Goal: Information Seeking & Learning: Learn about a topic

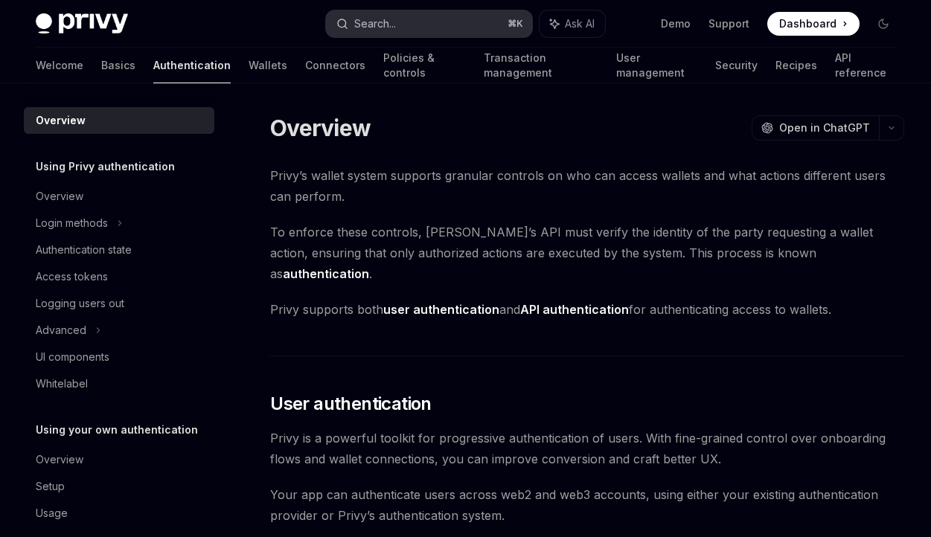
click at [400, 30] on button "Search... ⌘ K" at bounding box center [428, 23] width 205 height 27
type textarea "*"
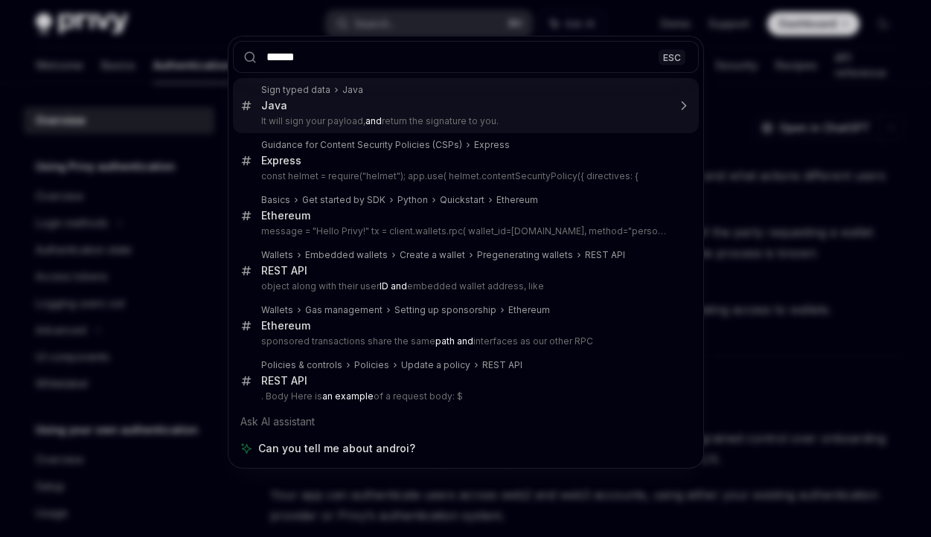
type input "*******"
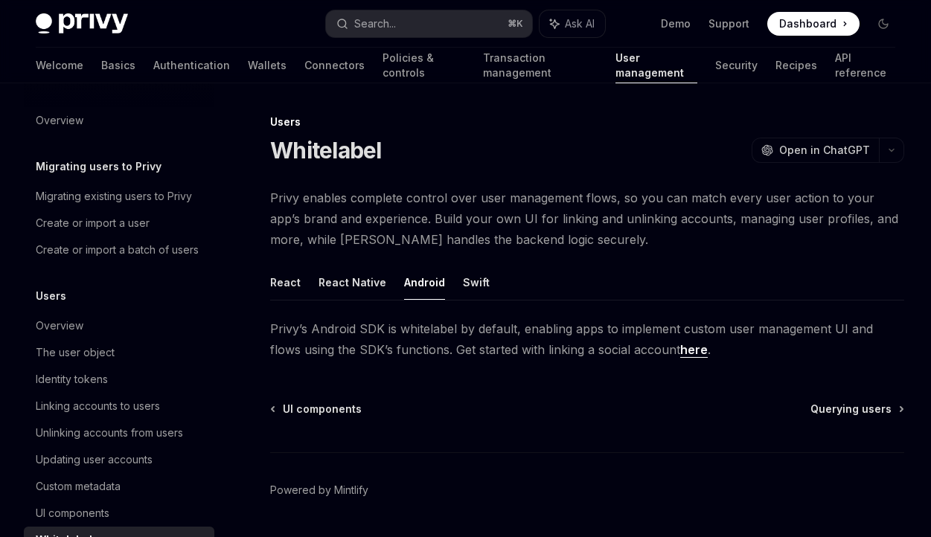
scroll to position [230, 0]
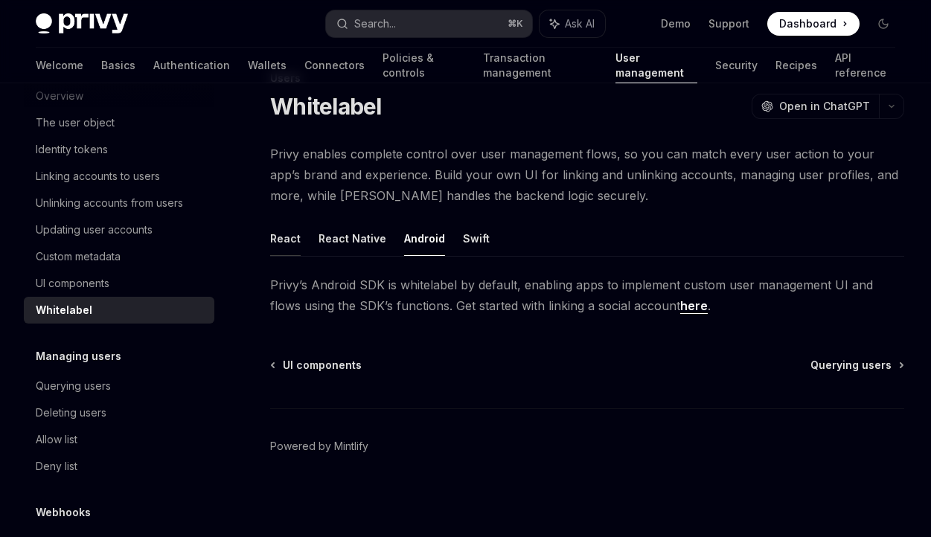
click at [277, 230] on button "React" at bounding box center [285, 238] width 30 height 35
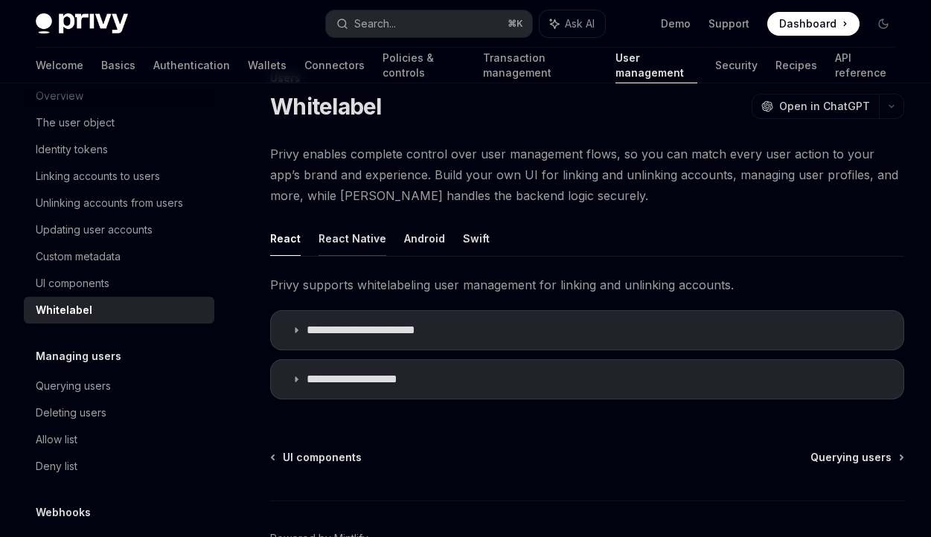
click at [320, 234] on button "React Native" at bounding box center [352, 238] width 68 height 35
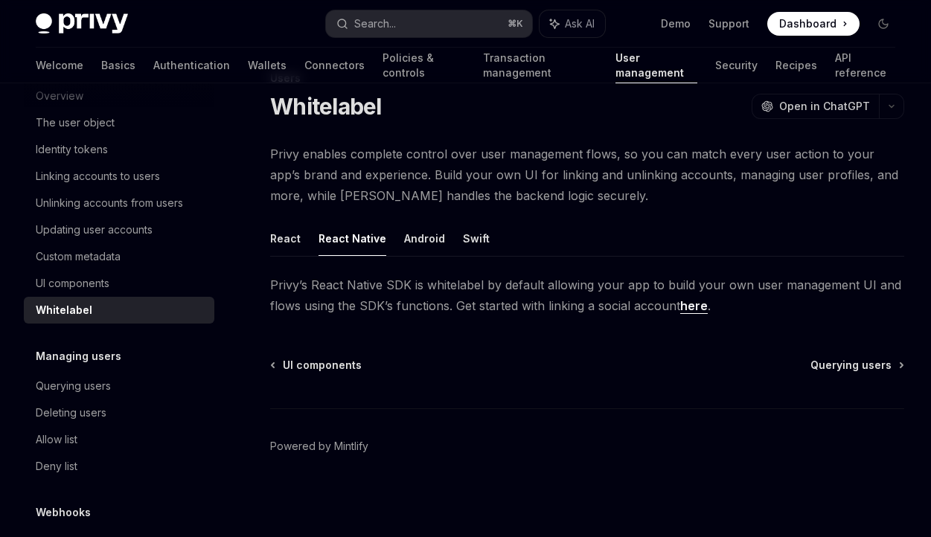
click at [252, 234] on div "Users Whitelabel OpenAI Open in ChatGPT OpenAI Open in ChatGPT Privy enables co…" at bounding box center [447, 303] width 919 height 468
click at [283, 235] on button "React" at bounding box center [285, 238] width 30 height 35
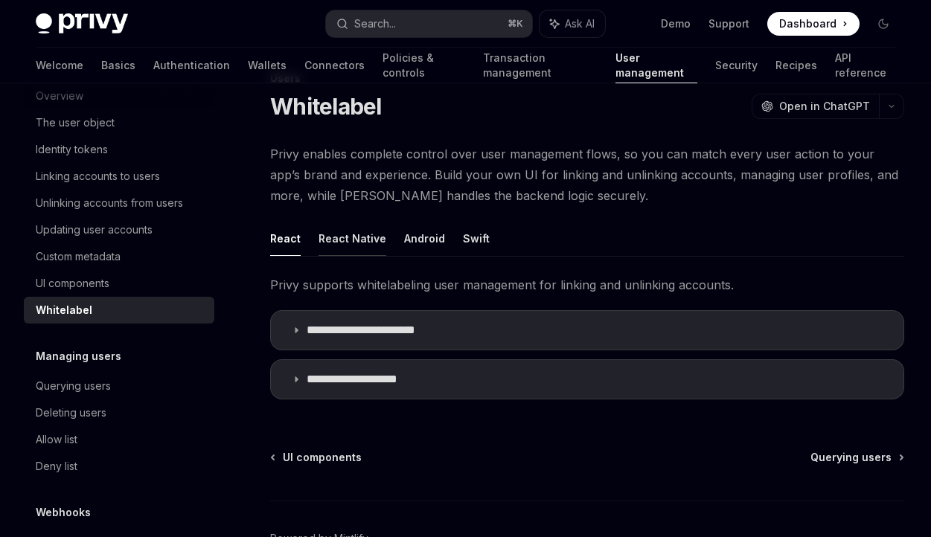
click at [327, 241] on button "React Native" at bounding box center [352, 238] width 68 height 35
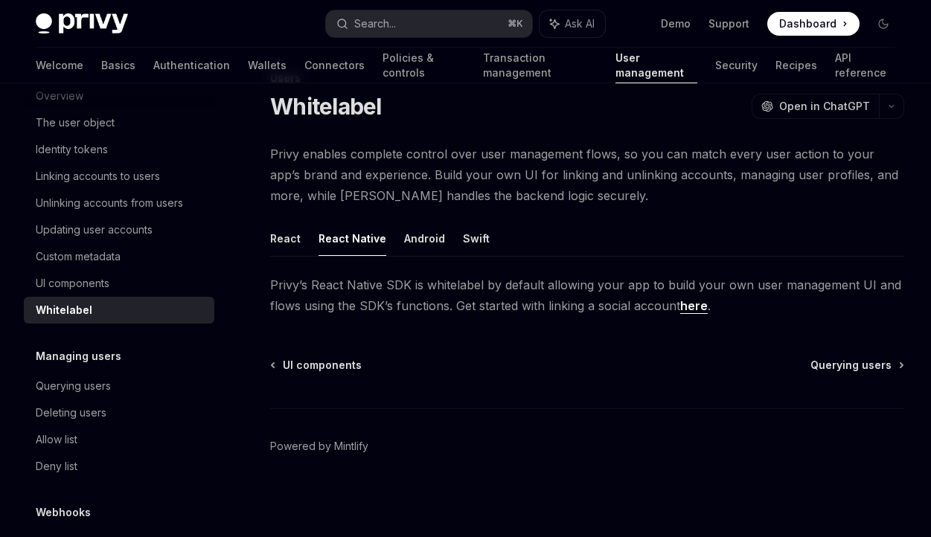
click at [700, 301] on link "here" at bounding box center [694, 306] width 28 height 16
type textarea "*"
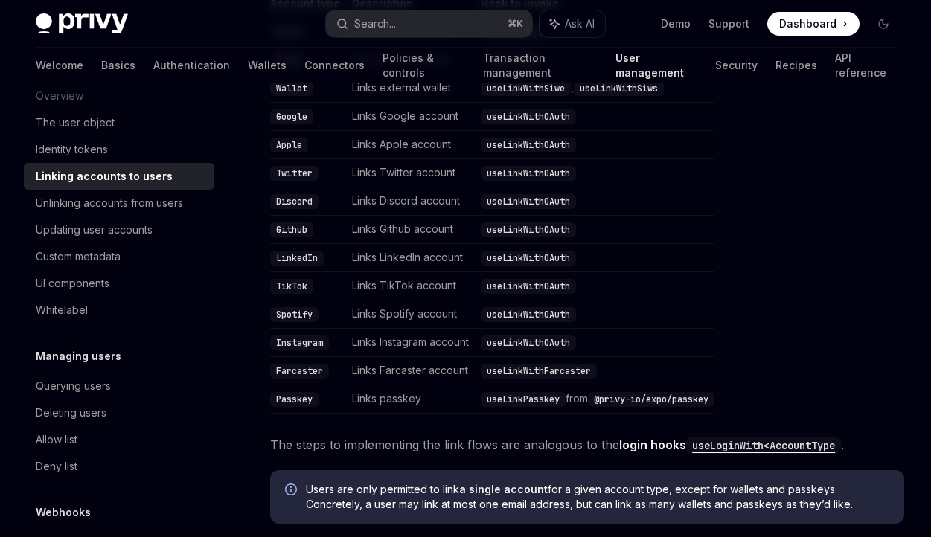
scroll to position [410, 0]
